Goal: Book appointment/travel/reservation

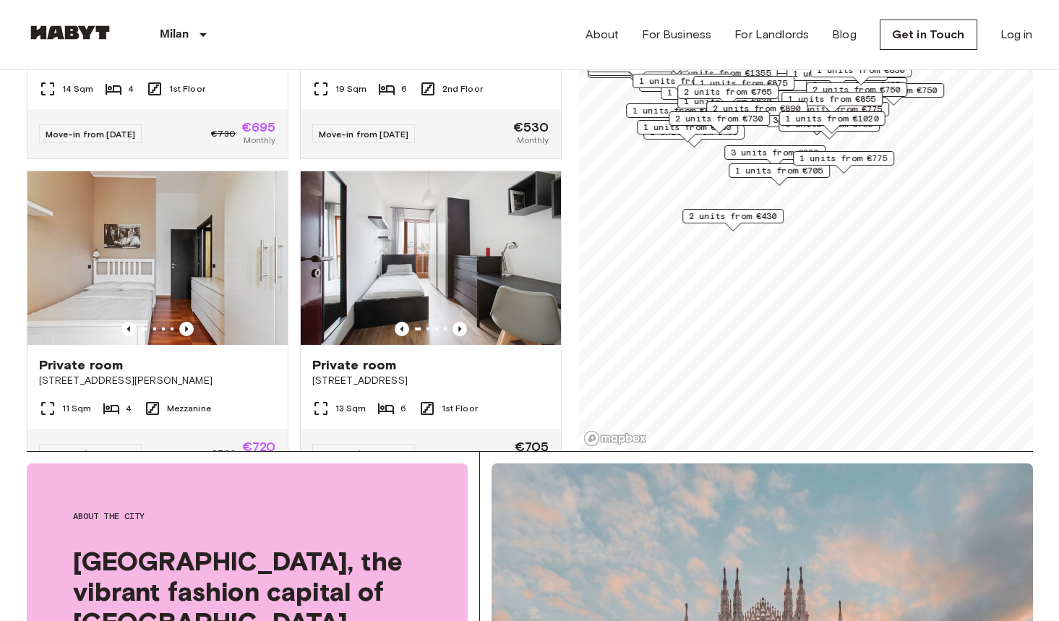
scroll to position [196, 0]
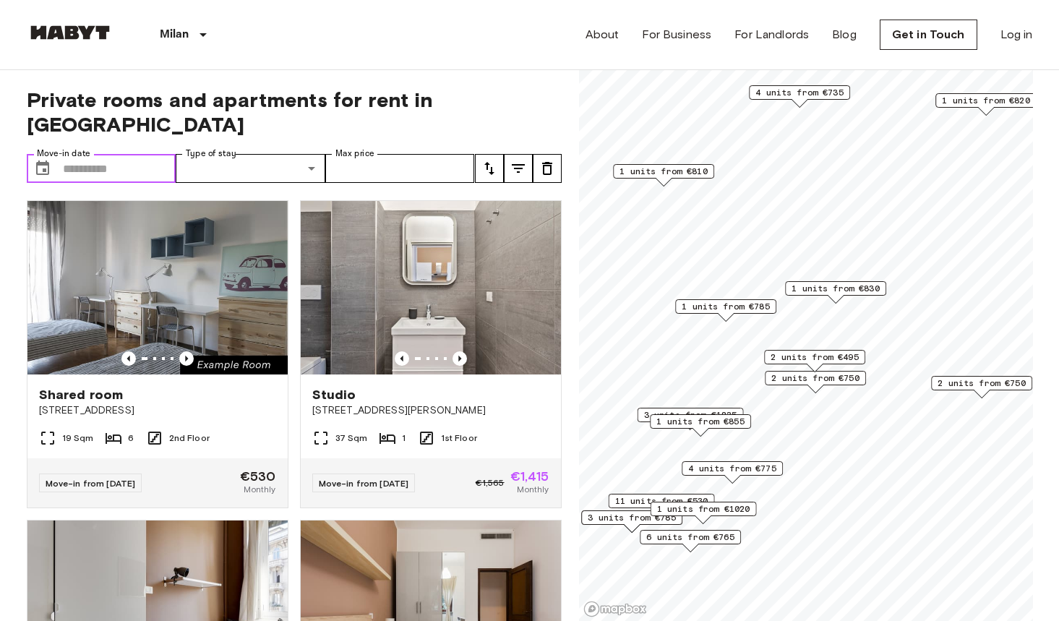
click at [146, 154] on input "Move-in date" at bounding box center [119, 168] width 113 height 29
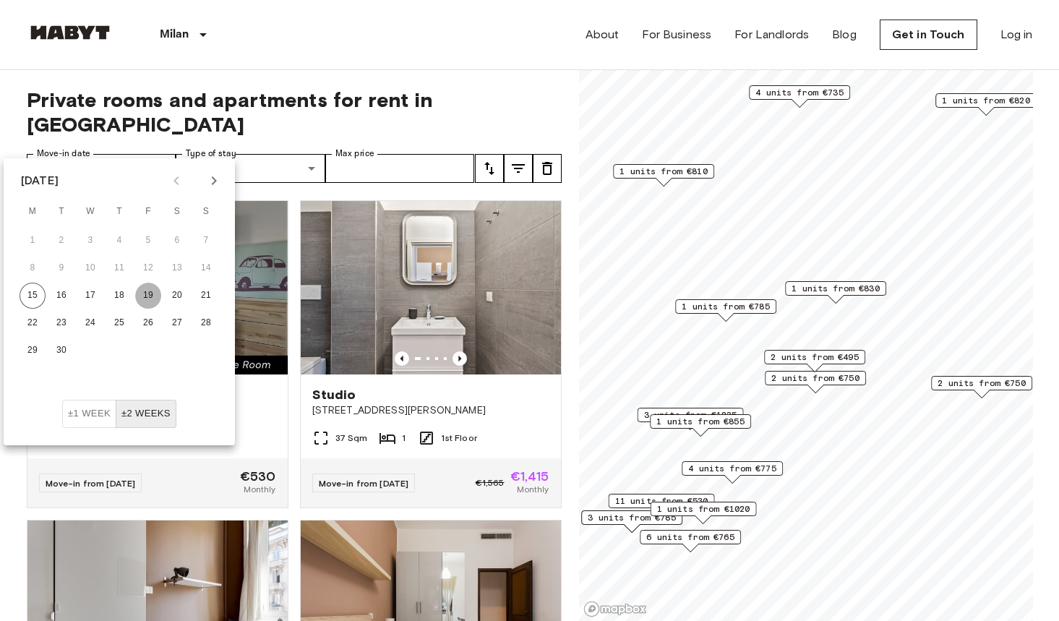
click at [147, 294] on button "19" at bounding box center [148, 296] width 26 height 26
type input "**********"
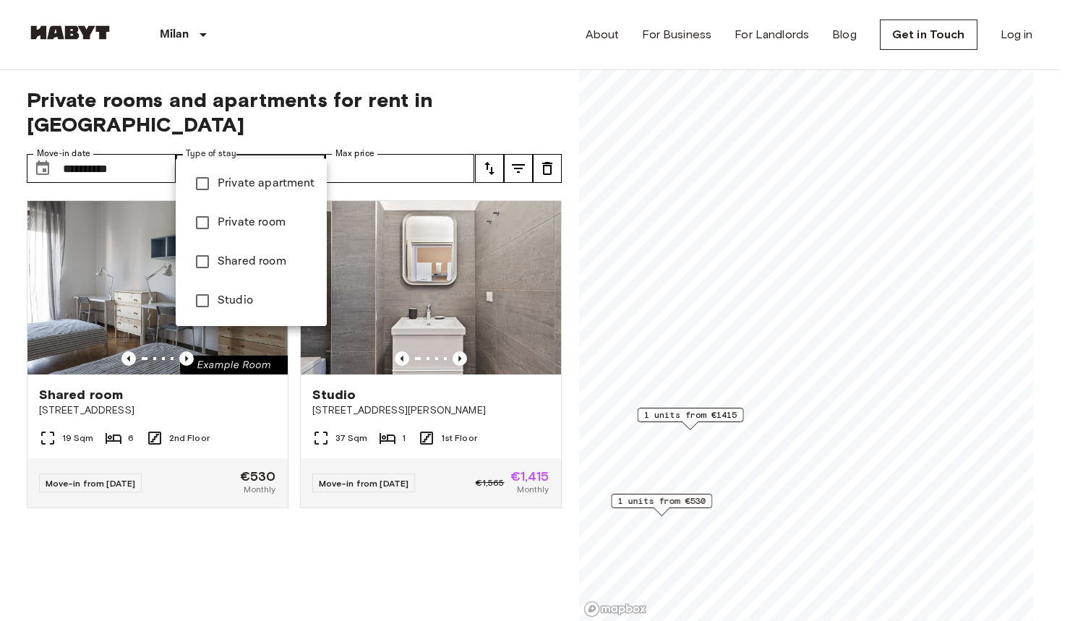
click at [236, 304] on span "Studio" at bounding box center [267, 300] width 98 height 17
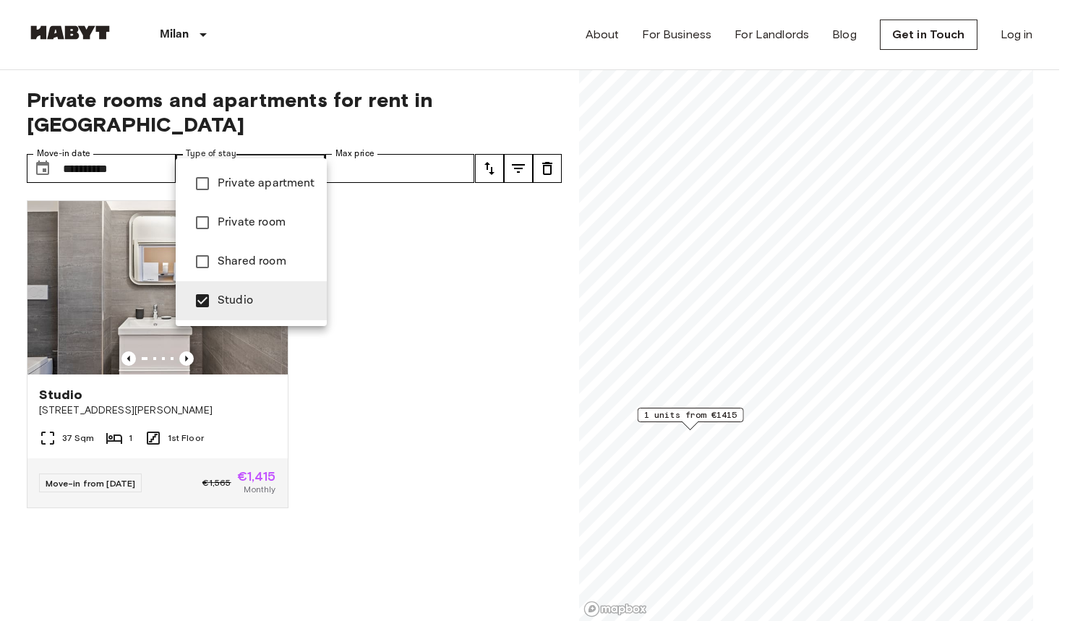
click at [360, 177] on div at bounding box center [535, 310] width 1070 height 621
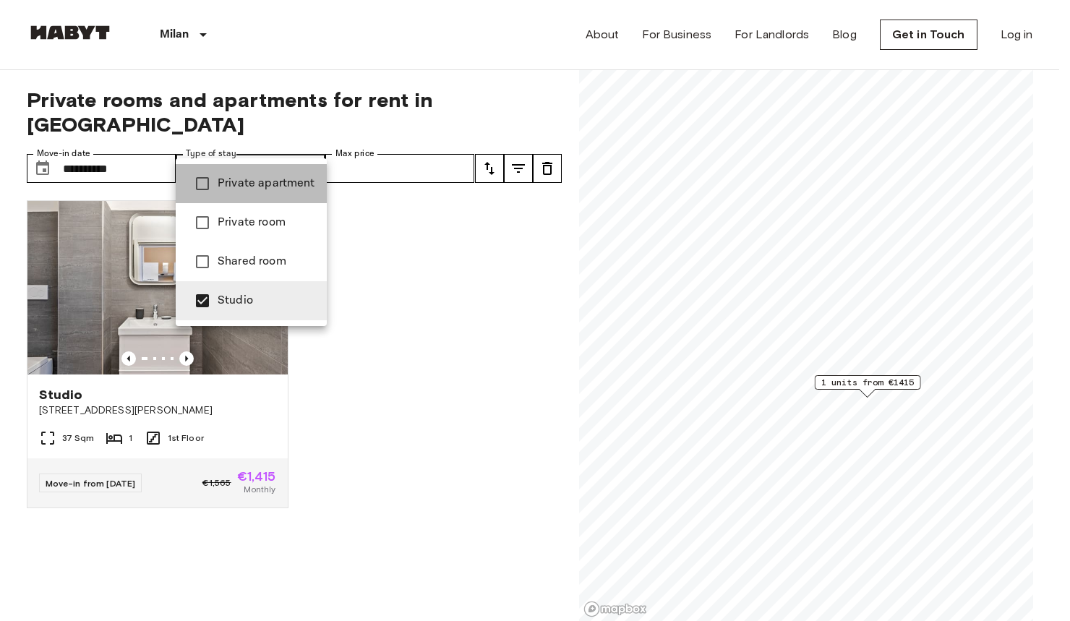
click at [249, 191] on span "Private apartment" at bounding box center [267, 183] width 98 height 17
click at [286, 229] on span "Private room" at bounding box center [267, 222] width 98 height 17
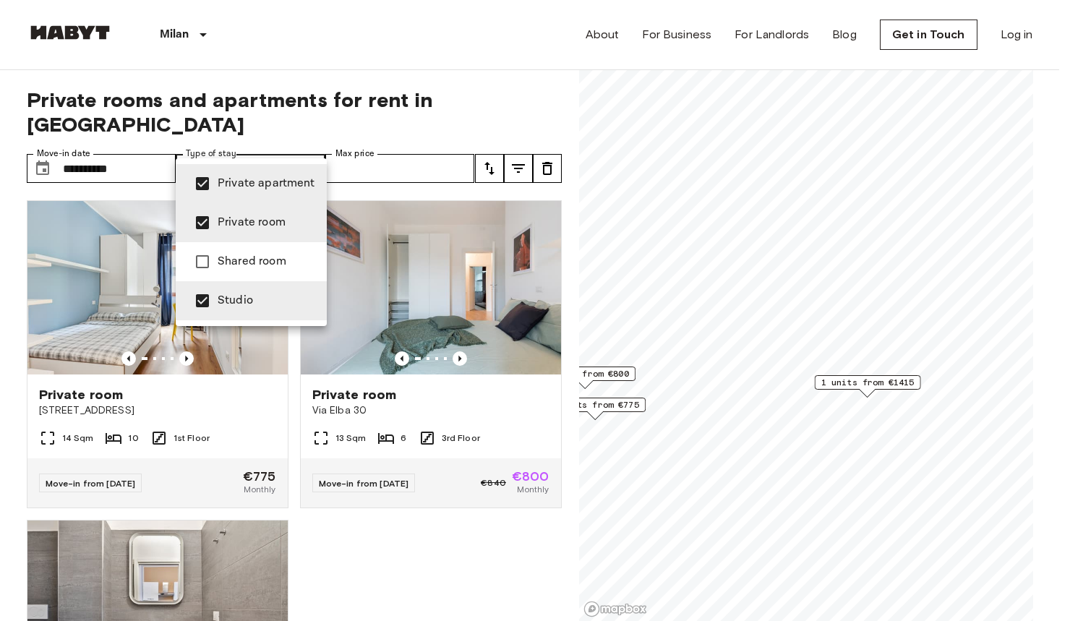
type input "**********"
click at [402, 89] on div at bounding box center [535, 310] width 1070 height 621
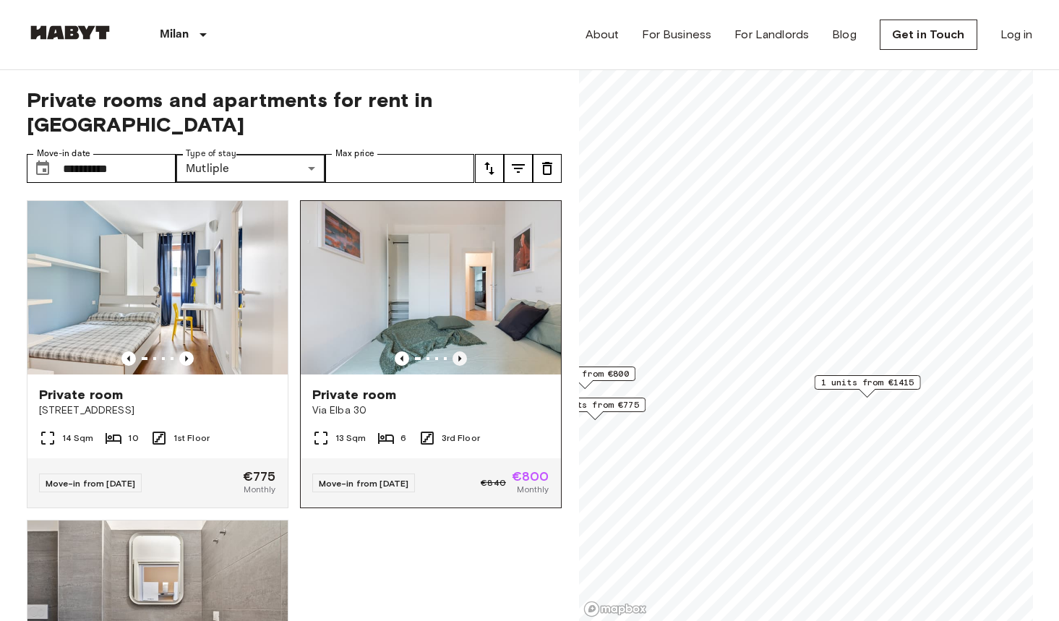
click at [452, 351] on icon "Previous image" at bounding box center [459, 358] width 14 height 14
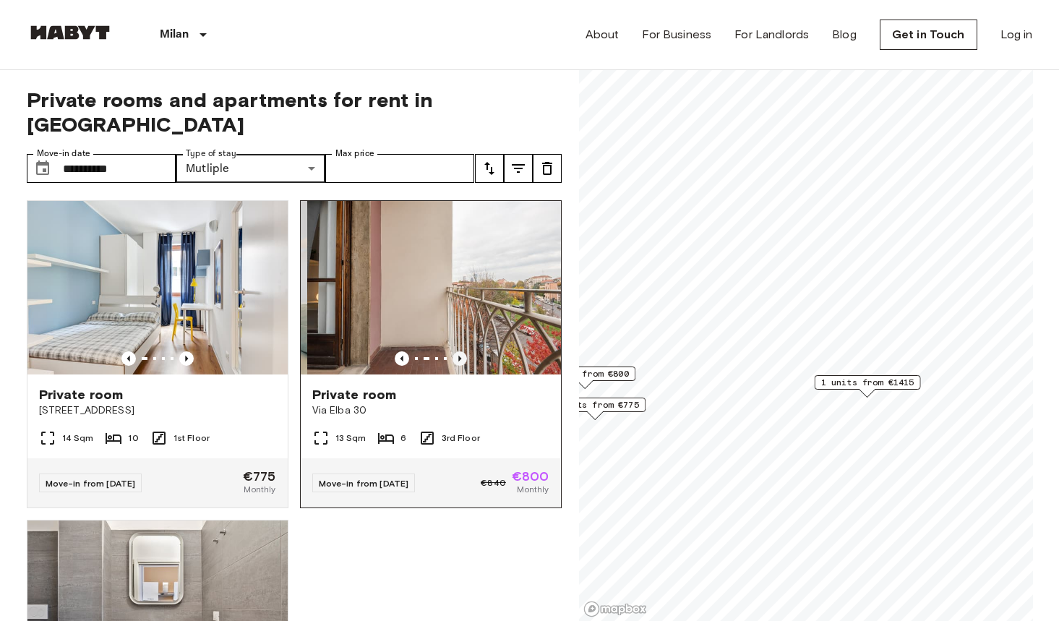
click at [452, 351] on icon "Previous image" at bounding box center [459, 358] width 14 height 14
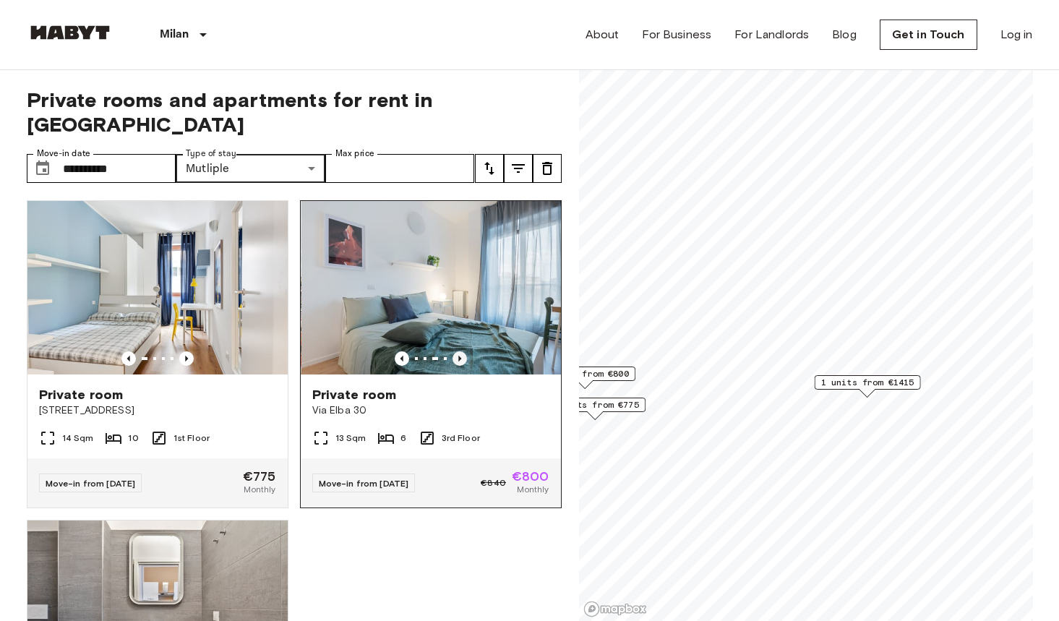
click at [452, 351] on icon "Previous image" at bounding box center [459, 358] width 14 height 14
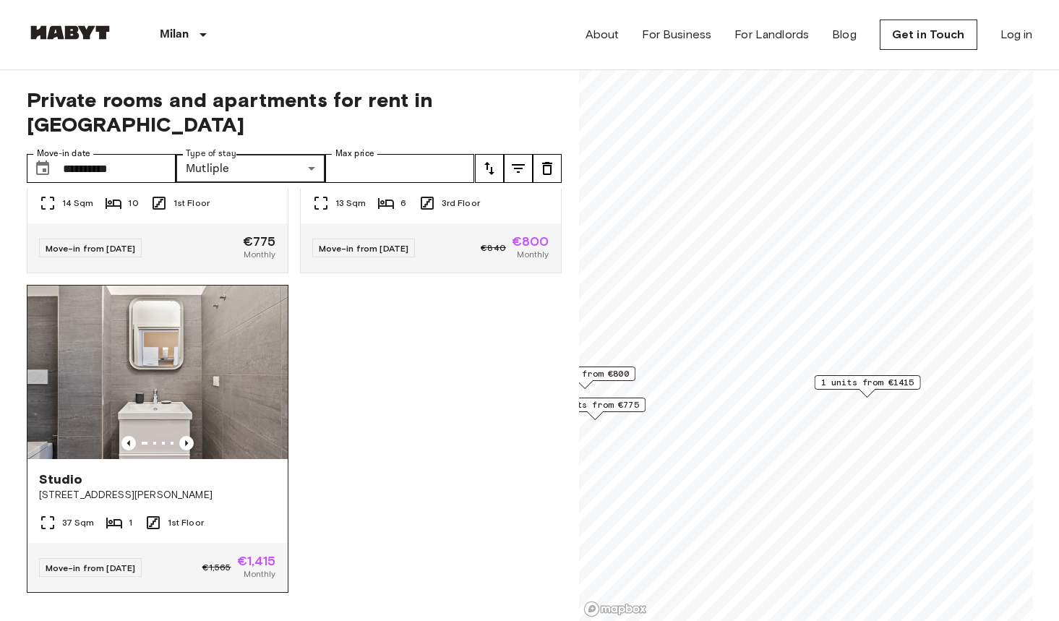
scroll to position [236, 0]
click at [210, 373] on img at bounding box center [157, 372] width 260 height 173
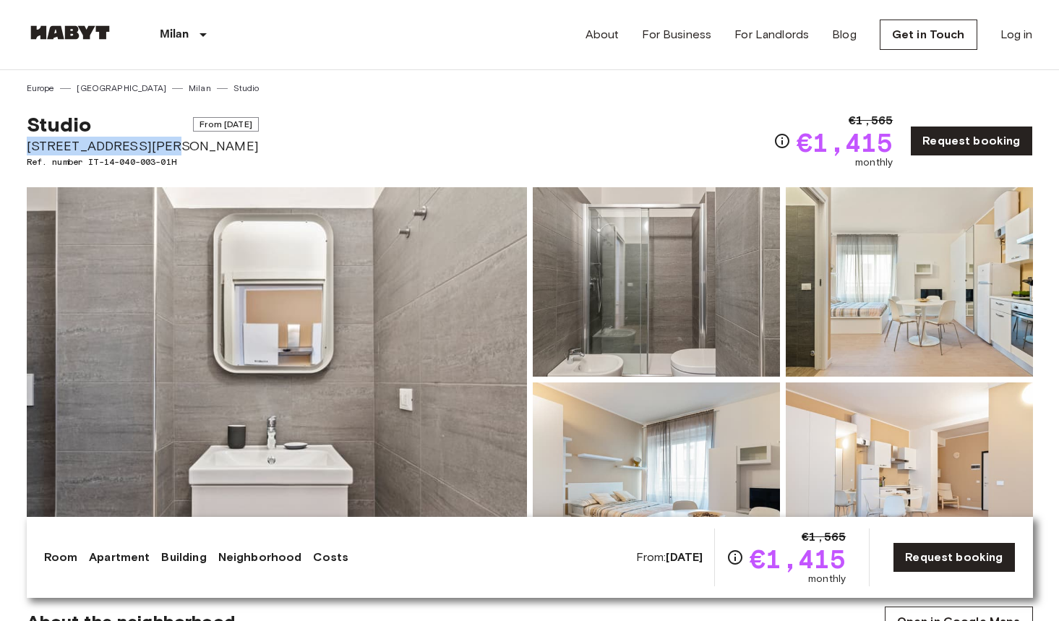
drag, startPoint x: 160, startPoint y: 145, endPoint x: 20, endPoint y: 148, distance: 141.0
copy span "[STREET_ADDRESS][PERSON_NAME]"
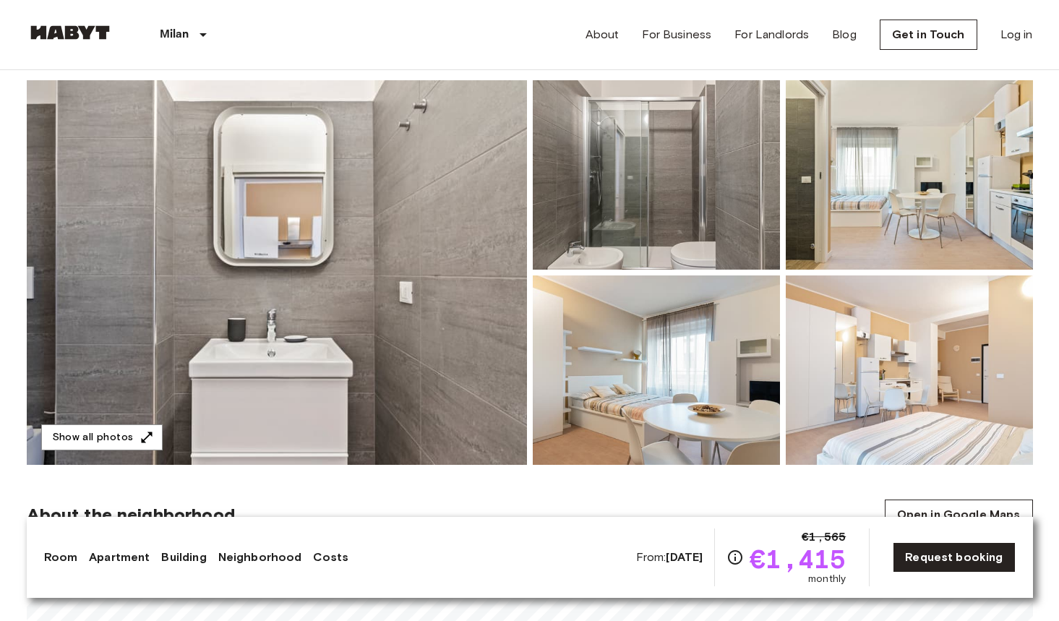
scroll to position [111, 0]
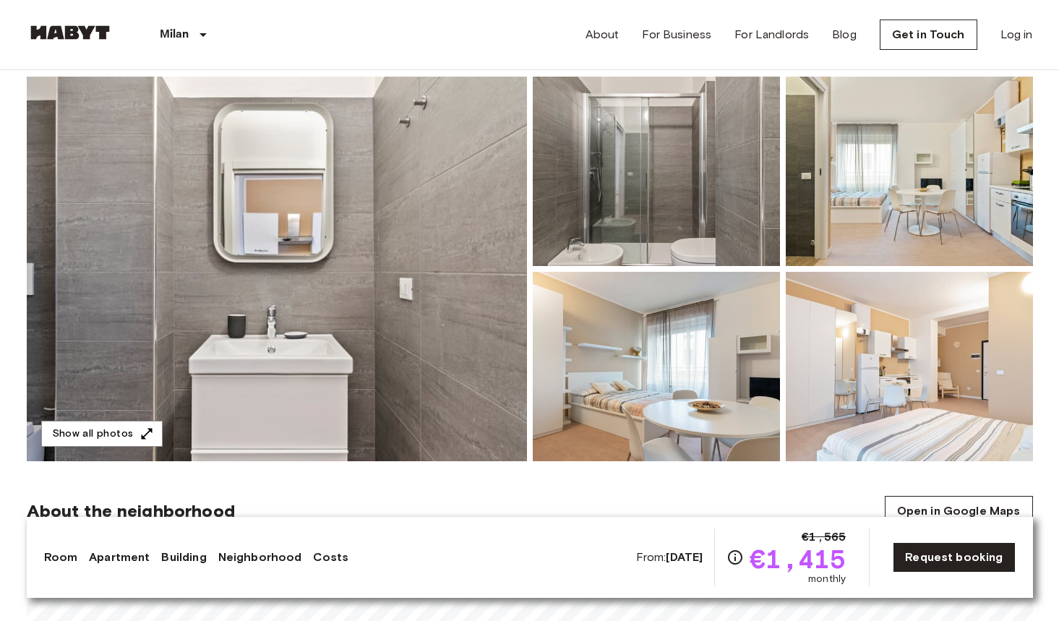
click at [477, 299] on img at bounding box center [277, 269] width 500 height 385
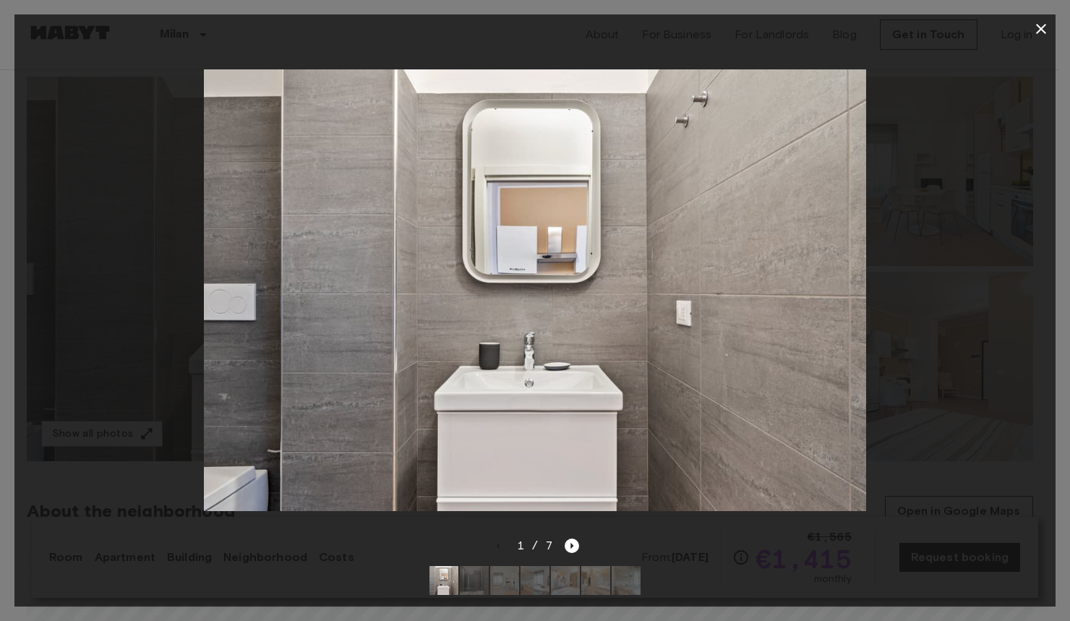
click at [1038, 25] on icon "button" at bounding box center [1040, 28] width 17 height 17
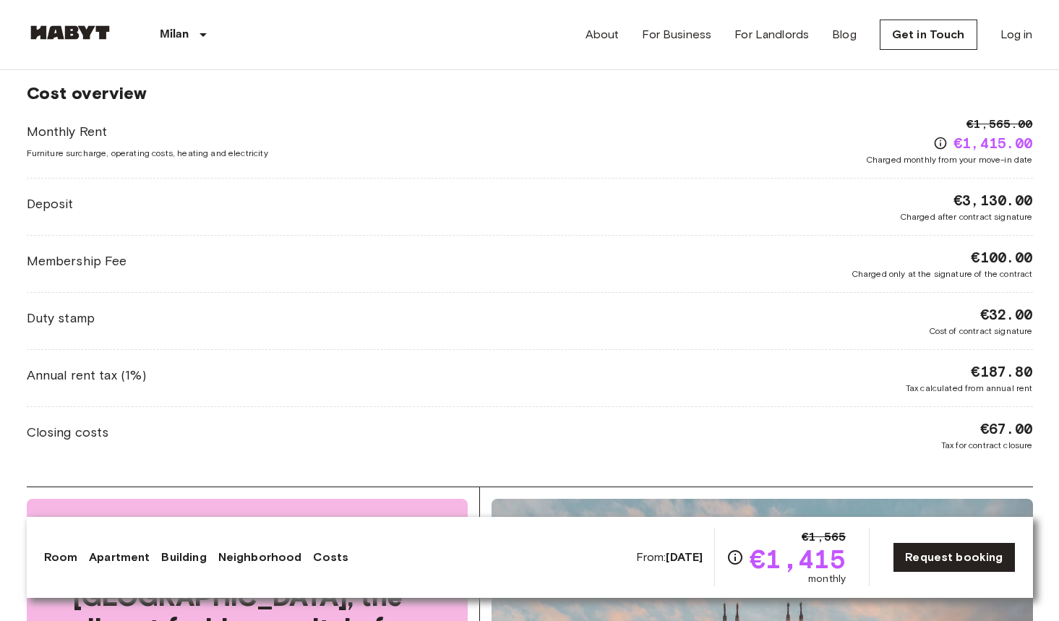
scroll to position [1149, 0]
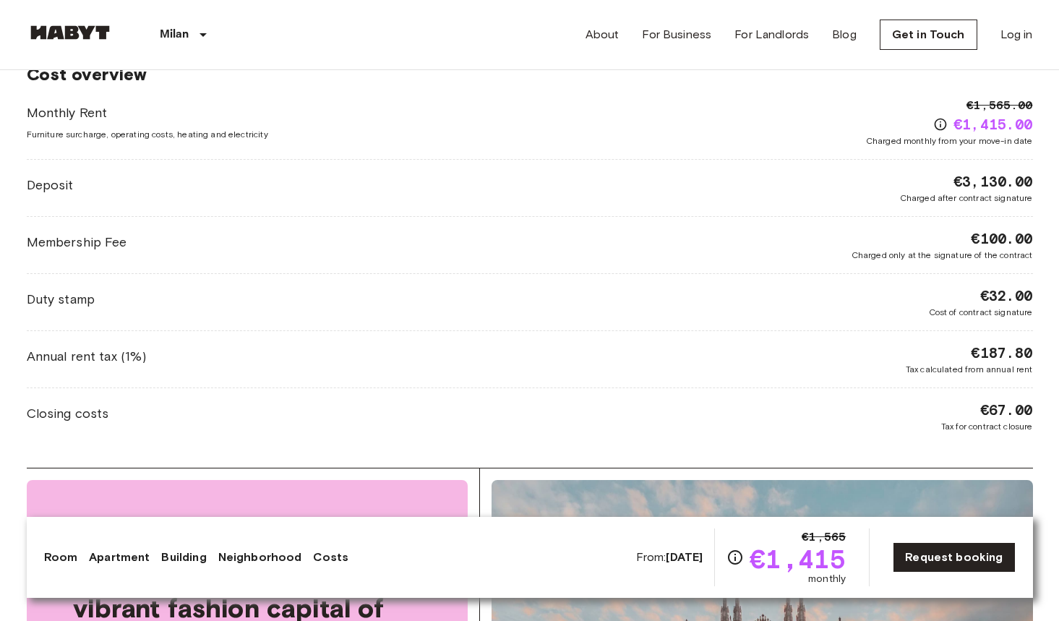
click at [858, 421] on div "Closing costs €67.00 Tax for contract closure" at bounding box center [530, 416] width 1006 height 33
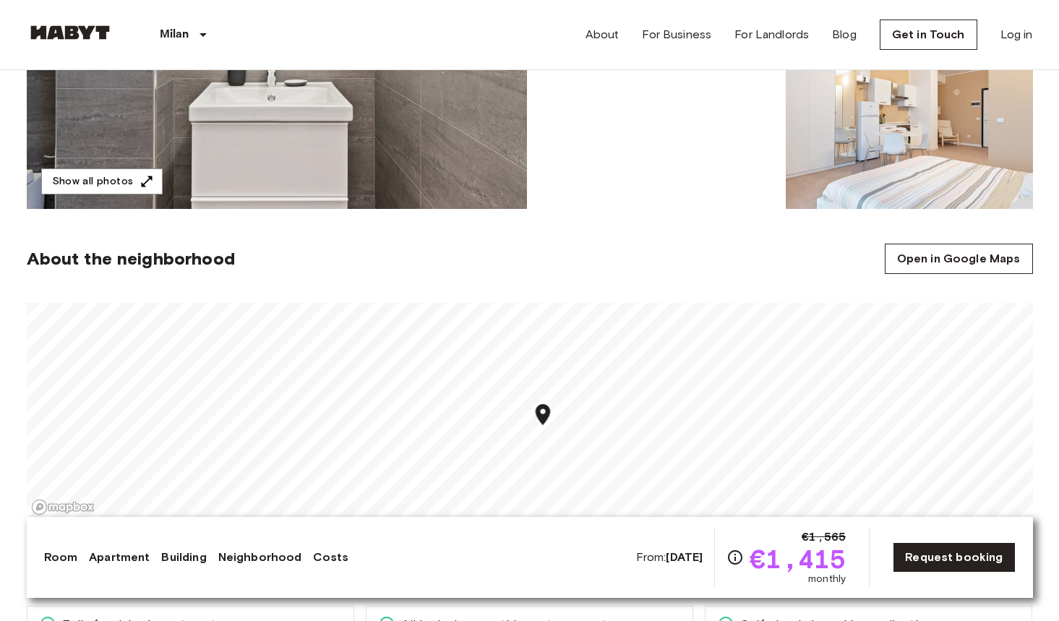
scroll to position [286, 0]
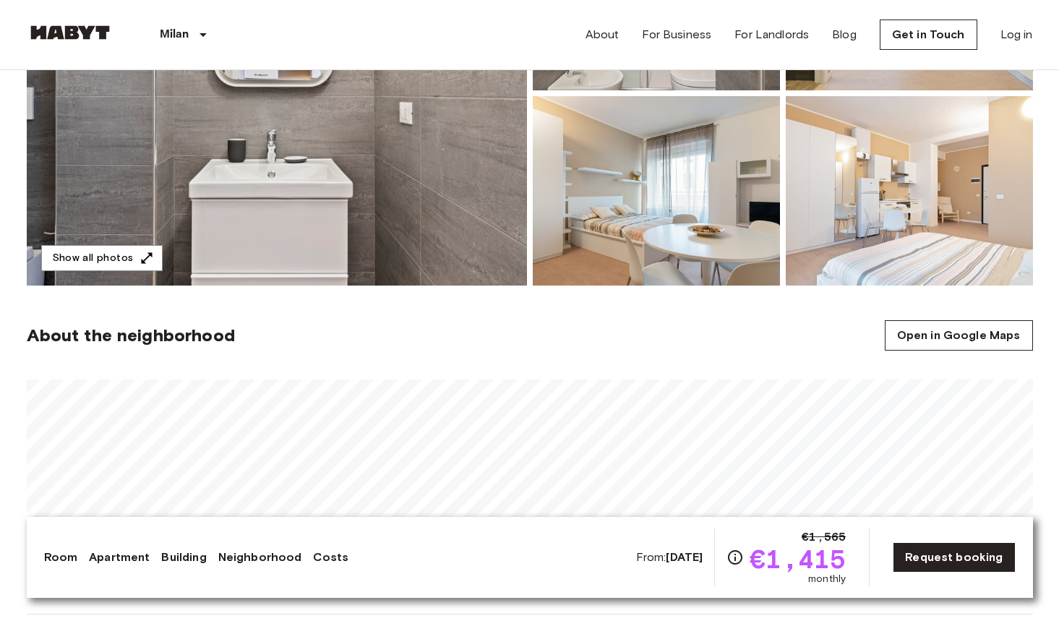
click at [102, 35] on img at bounding box center [70, 32] width 87 height 14
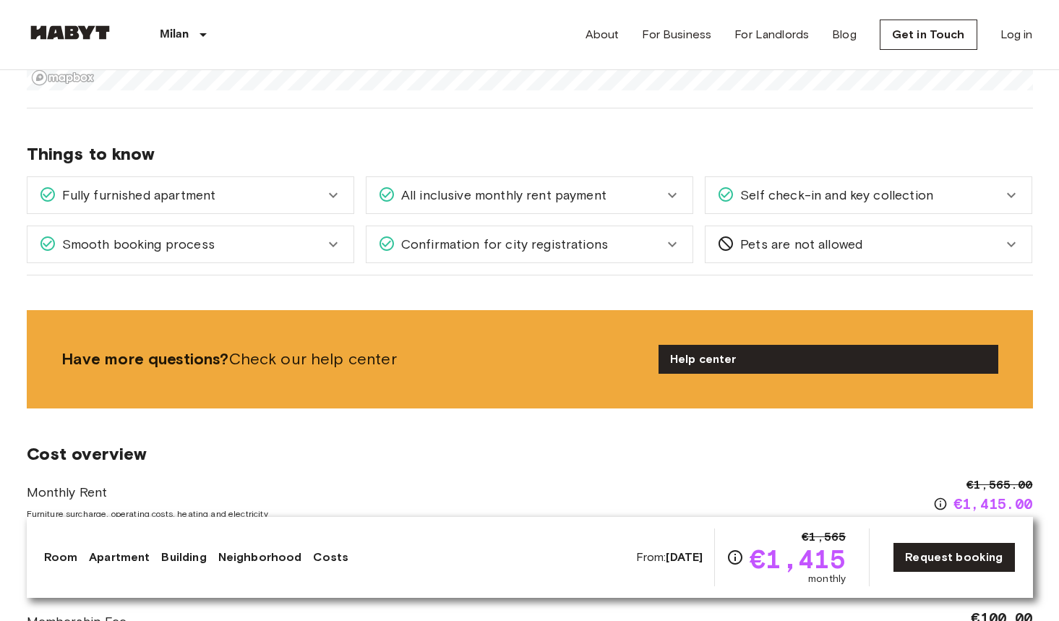
scroll to position [793, 0]
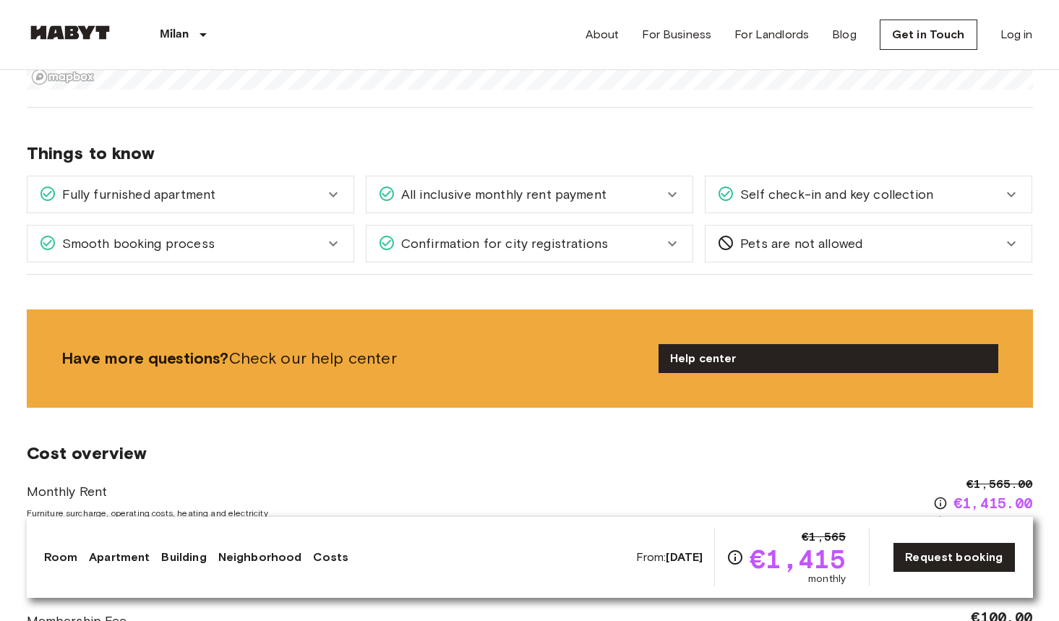
click at [789, 187] on span "Self check-in and key collection" at bounding box center [833, 194] width 199 height 19
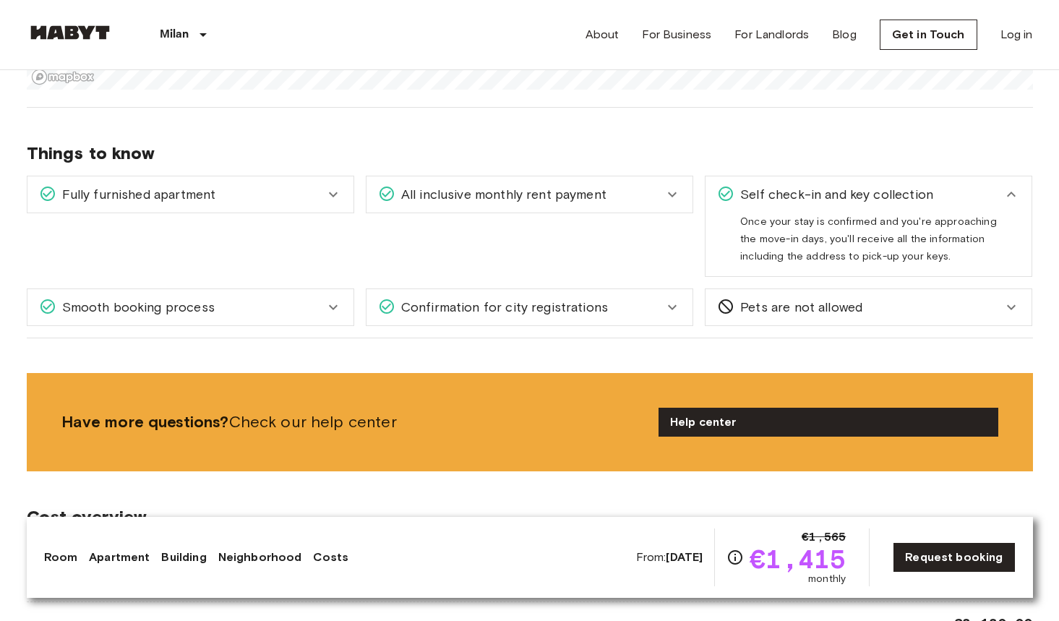
click at [872, 194] on span "Self check-in and key collection" at bounding box center [833, 194] width 199 height 19
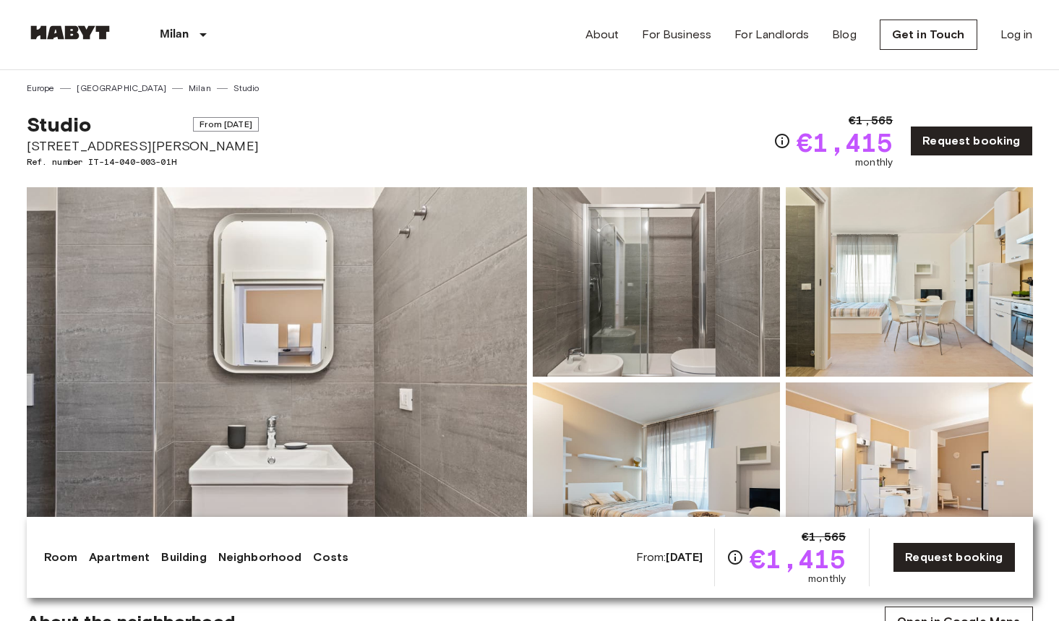
scroll to position [0, 0]
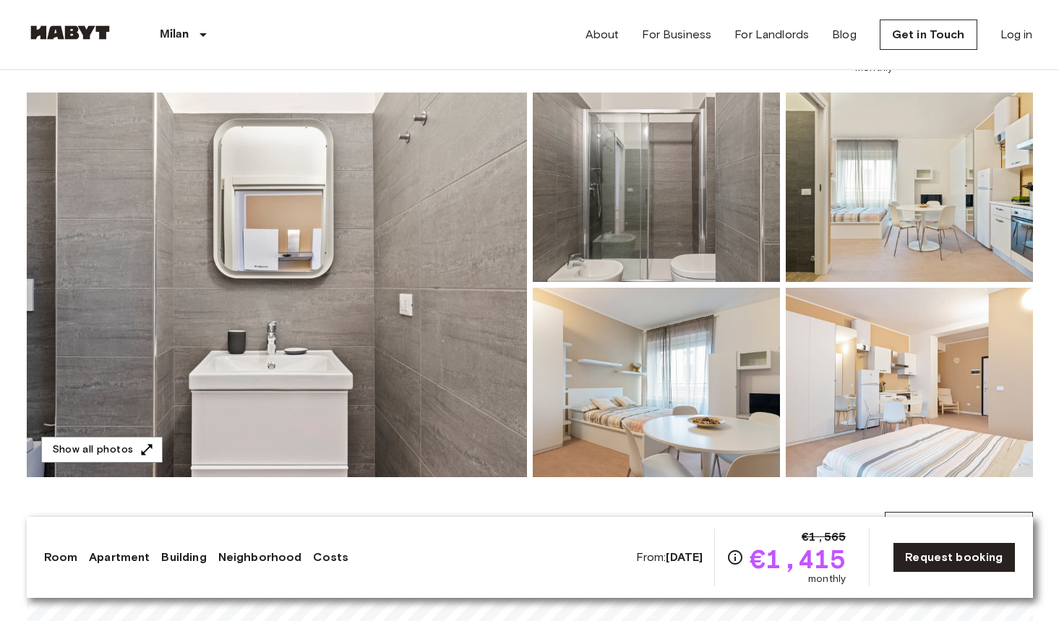
click at [617, 200] on img at bounding box center [656, 187] width 247 height 189
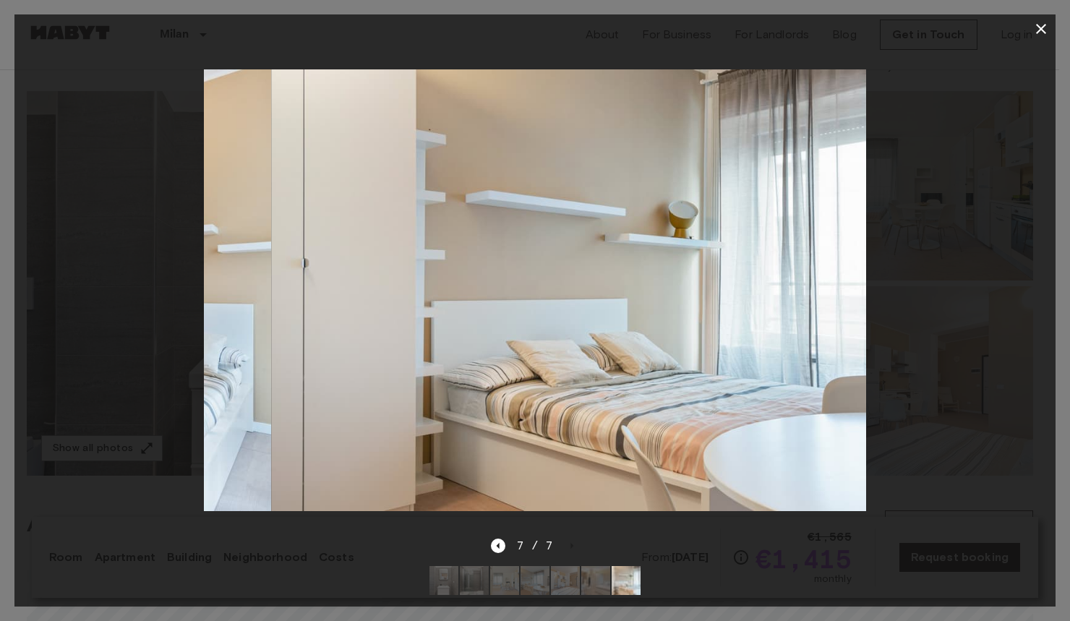
click at [1040, 255] on div at bounding box center [534, 290] width 1041 height 494
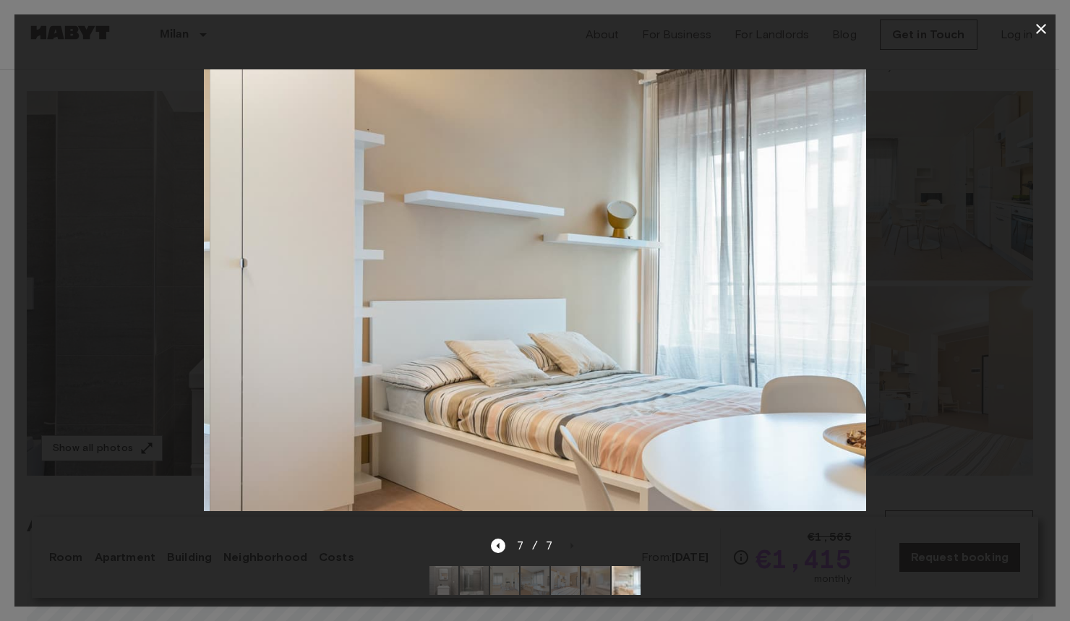
click at [1037, 223] on div at bounding box center [534, 290] width 1041 height 494
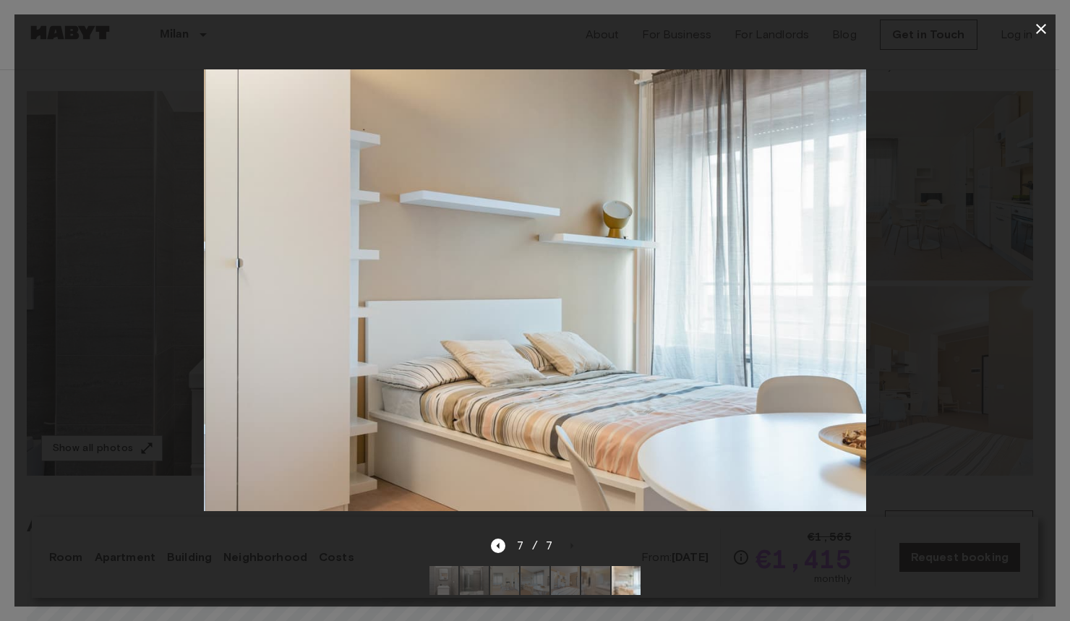
click at [1044, 31] on icon "button" at bounding box center [1040, 28] width 17 height 17
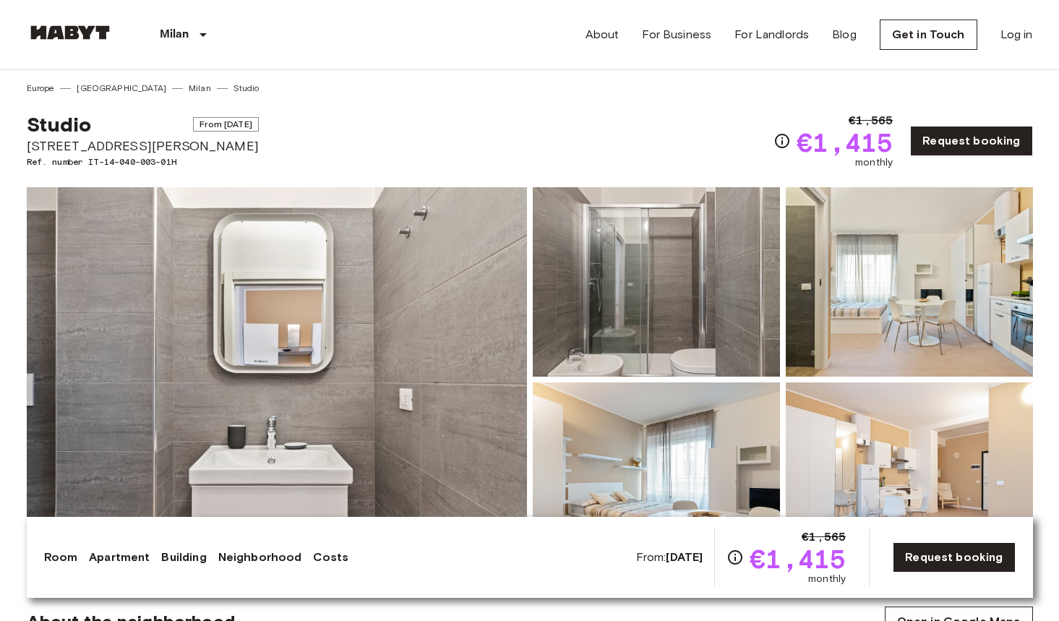
scroll to position [0, 0]
click at [976, 141] on link "Request booking" at bounding box center [971, 141] width 122 height 30
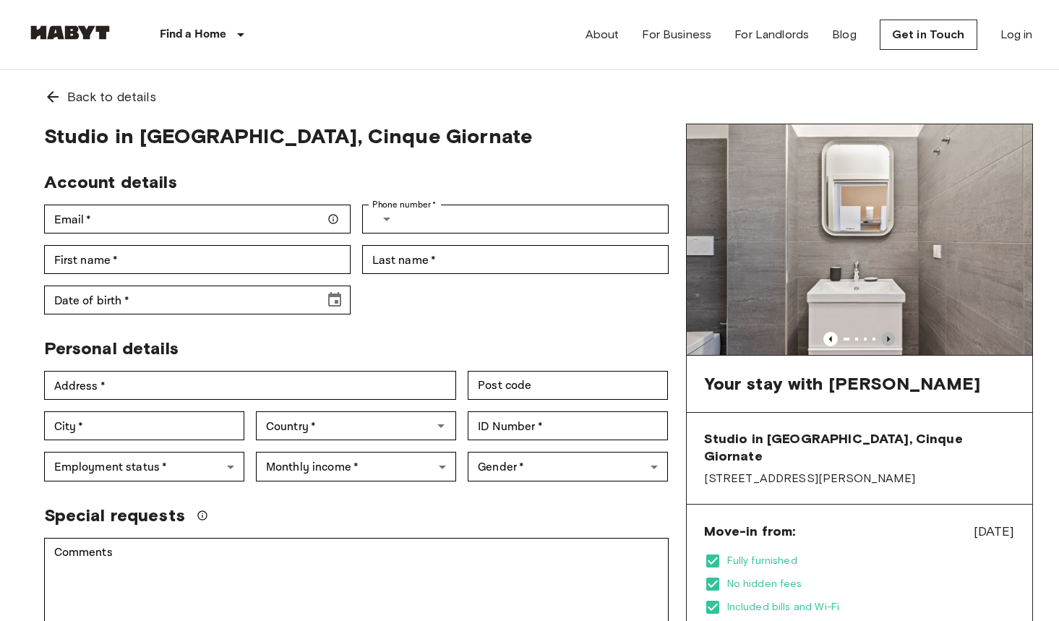
click at [888, 343] on icon "Previous image" at bounding box center [888, 339] width 14 height 14
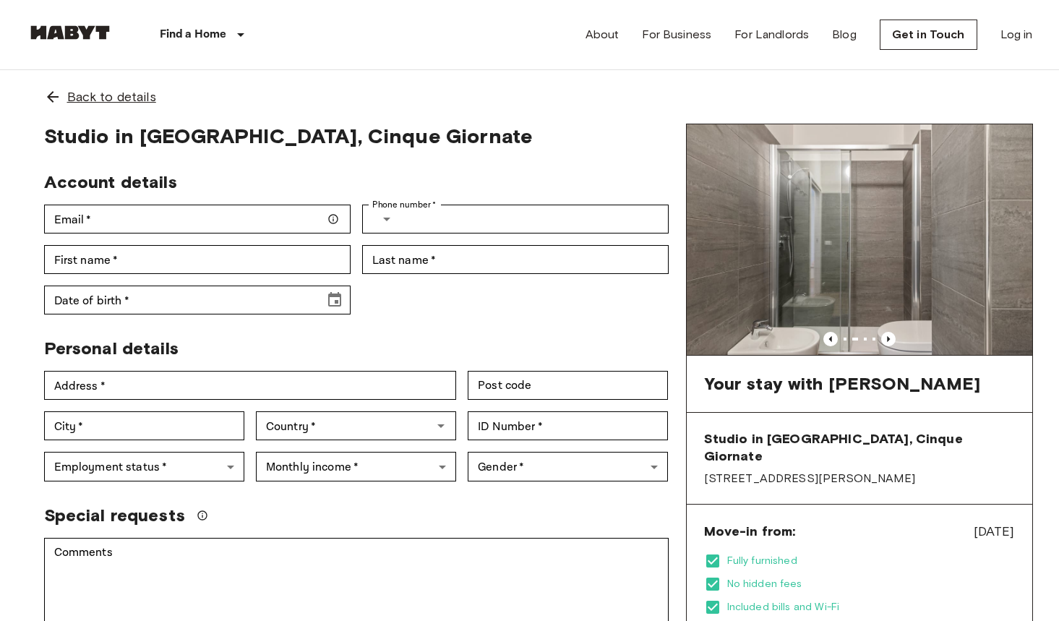
click at [142, 103] on span "Back to details" at bounding box center [111, 96] width 89 height 19
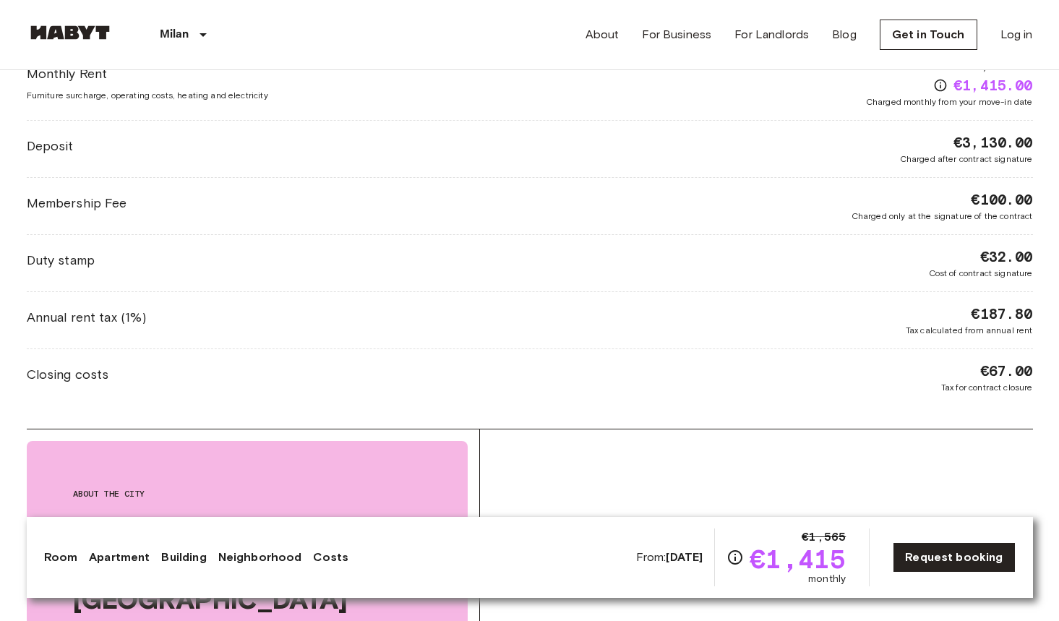
scroll to position [1173, 0]
